Goal: Download file/media

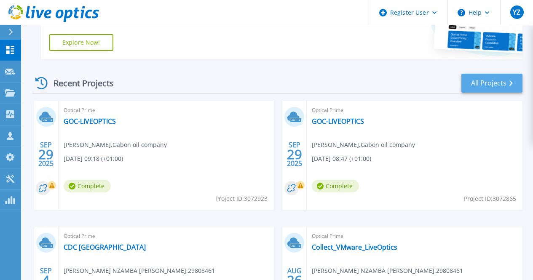
scroll to position [195, 0]
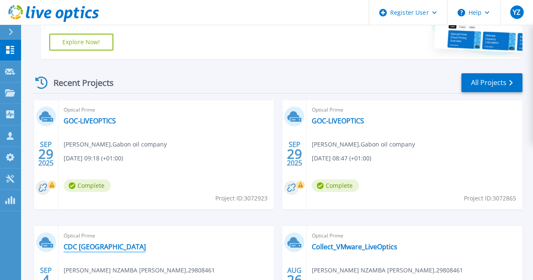
click at [146, 243] on link "CDC [GEOGRAPHIC_DATA]" at bounding box center [105, 247] width 82 height 8
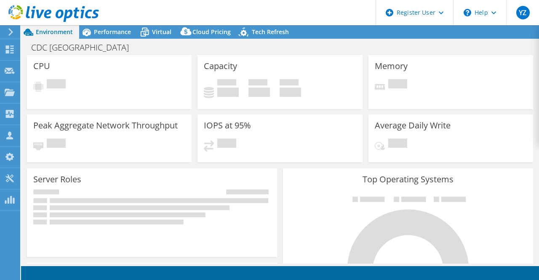
select select "USD"
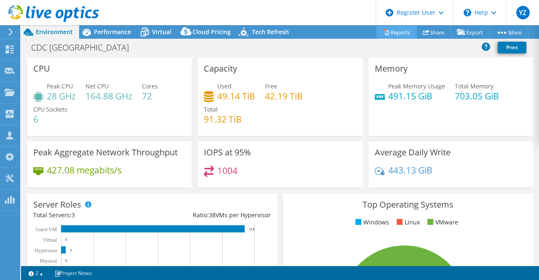
click at [398, 29] on link "Reports" at bounding box center [396, 32] width 40 height 13
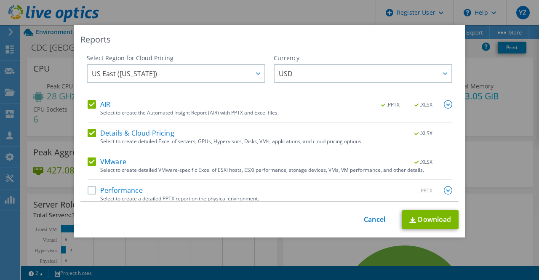
click at [89, 131] on label "Details & Cloud Pricing" at bounding box center [131, 133] width 87 height 8
click at [0, 0] on input "Details & Cloud Pricing" at bounding box center [0, 0] width 0 height 0
click at [421, 219] on link "Download" at bounding box center [430, 219] width 56 height 19
